Goal: Navigation & Orientation: Find specific page/section

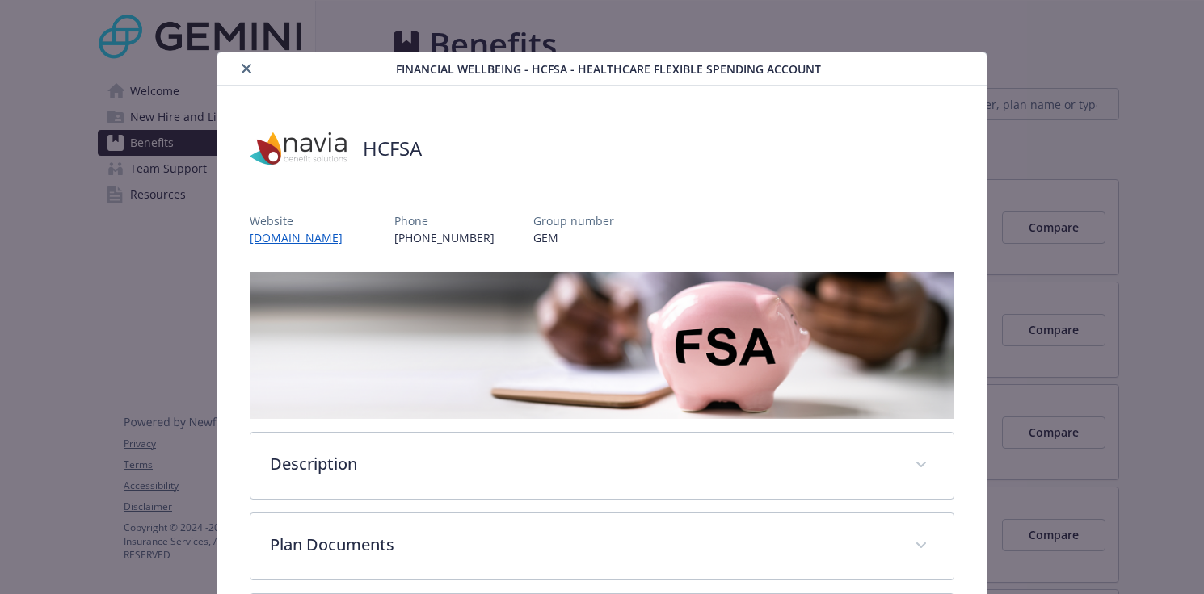
click at [246, 68] on icon "close" at bounding box center [247, 69] width 10 height 10
